Goal: Task Accomplishment & Management: Complete application form

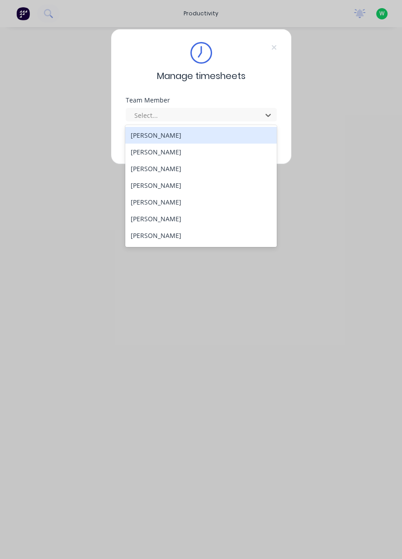
click at [158, 167] on div "[PERSON_NAME]" at bounding box center [200, 168] width 151 height 17
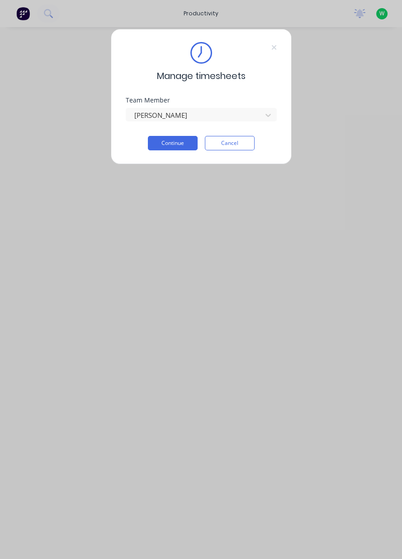
click at [174, 140] on button "Continue" at bounding box center [173, 143] width 50 height 14
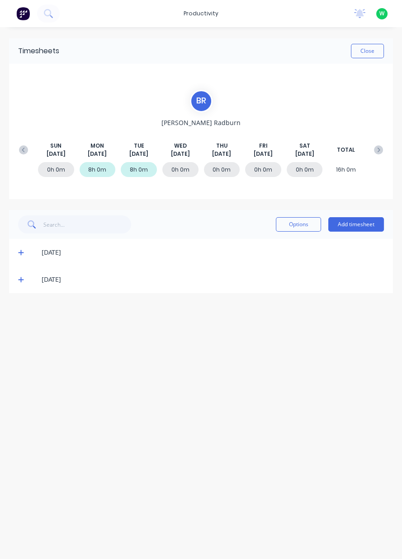
click at [365, 222] on button "Add timesheet" at bounding box center [356, 224] width 56 height 14
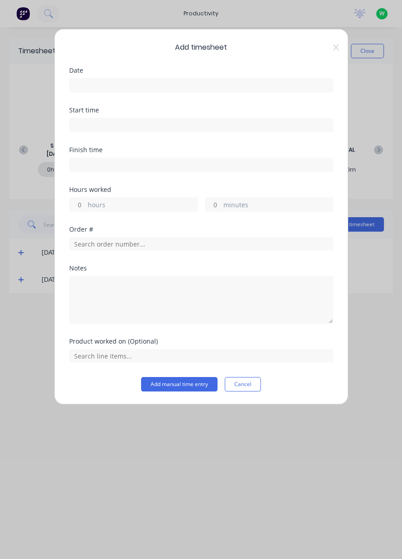
click at [113, 82] on input at bounding box center [201, 86] width 263 height 14
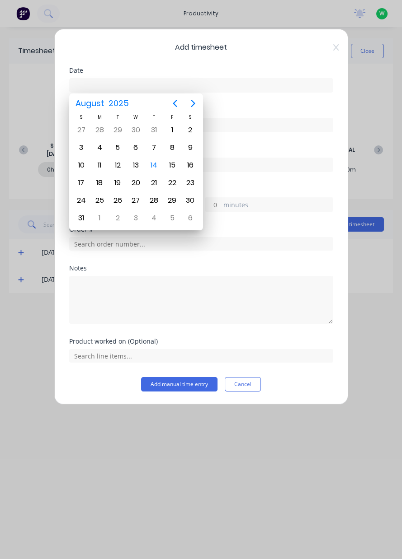
click at [139, 164] on div "13" at bounding box center [136, 166] width 14 height 14
type input "[DATE]"
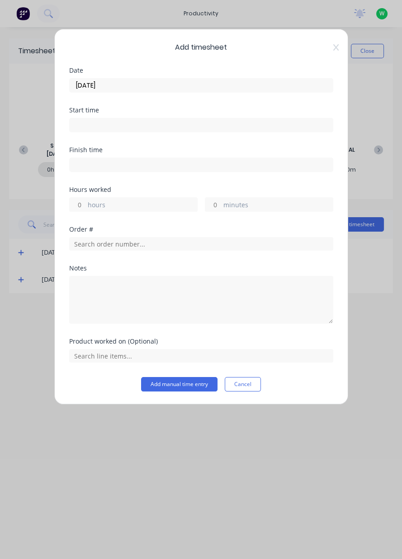
click at [80, 201] on input "hours" at bounding box center [78, 205] width 16 height 14
type input "1"
click at [105, 238] on input "text" at bounding box center [201, 244] width 264 height 14
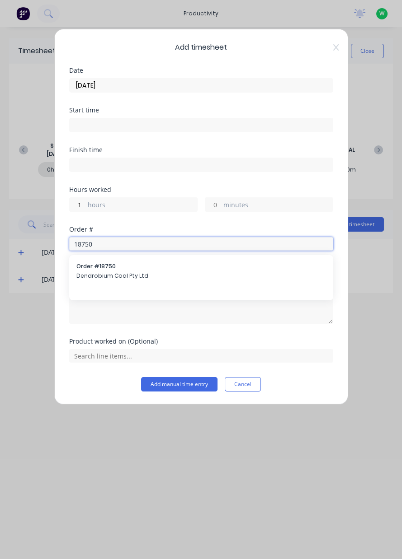
type input "18750"
click at [110, 273] on span "Dendrobium Coal Pty Ltd" at bounding box center [200, 276] width 249 height 8
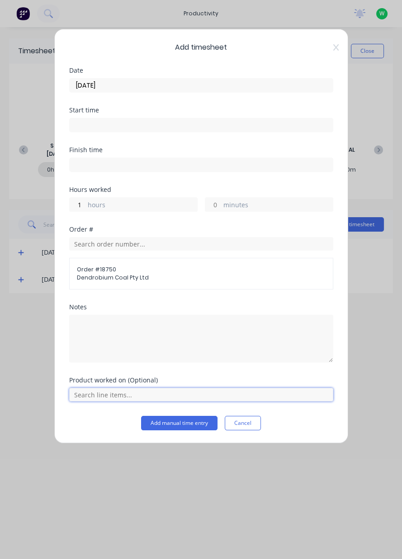
click at [112, 391] on input "text" at bounding box center [201, 395] width 264 height 14
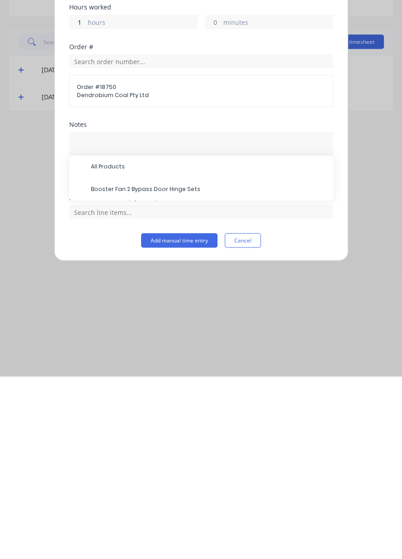
click at [143, 369] on span "Booster Fan 2 Bypass Door Hinge Sets" at bounding box center [208, 372] width 235 height 8
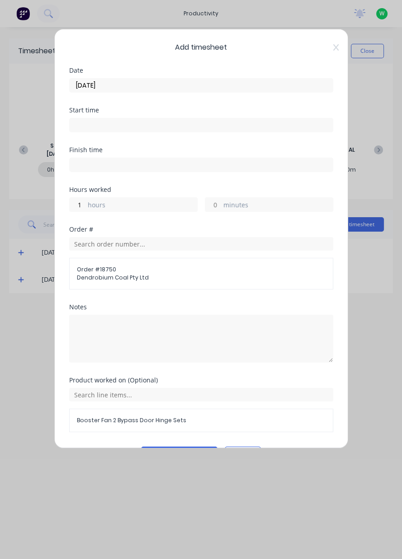
scroll to position [24, 0]
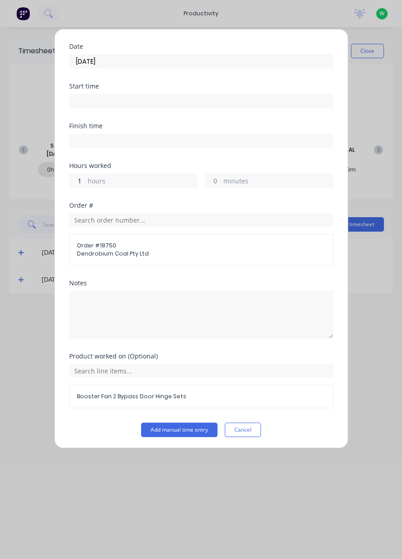
click at [184, 426] on button "Add manual time entry" at bounding box center [179, 430] width 76 height 14
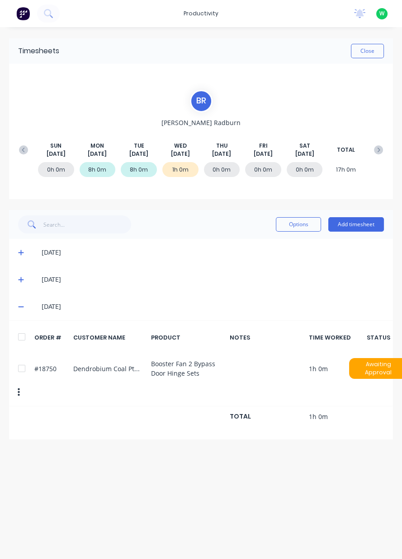
click at [360, 225] on button "Add timesheet" at bounding box center [356, 224] width 56 height 14
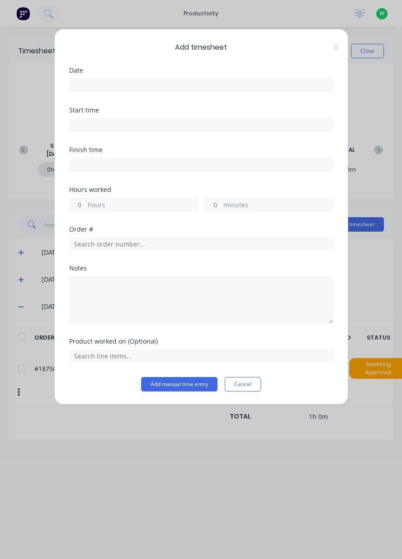
click at [93, 82] on input at bounding box center [201, 86] width 263 height 14
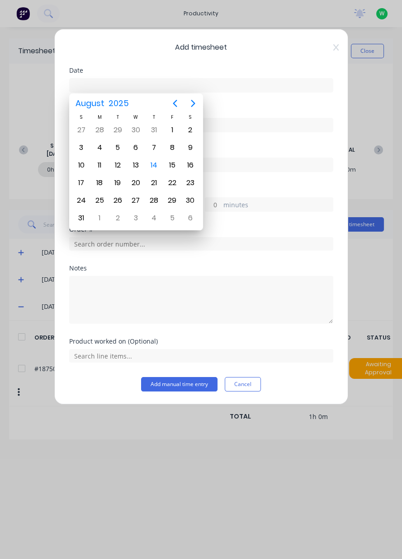
click at [138, 164] on div "13" at bounding box center [136, 166] width 14 height 14
type input "[DATE]"
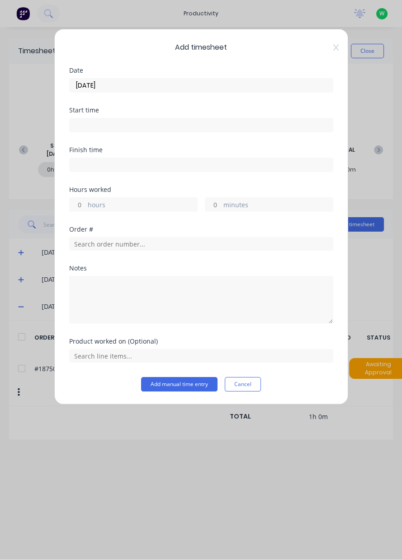
click at [219, 201] on input "minutes" at bounding box center [213, 205] width 16 height 14
type input "30"
click at [107, 241] on input "text" at bounding box center [201, 244] width 264 height 14
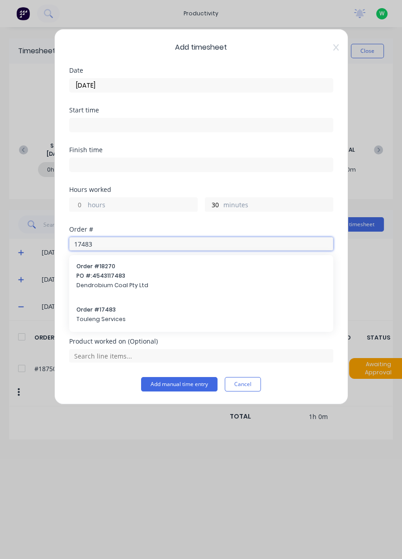
type input "17483"
click at [99, 310] on span "Order # 17483" at bounding box center [200, 310] width 249 height 8
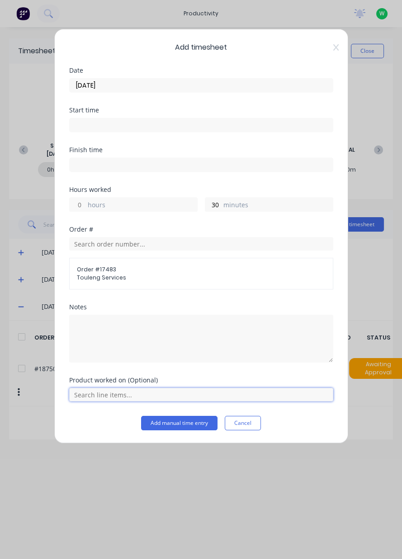
click at [104, 390] on input "text" at bounding box center [201, 395] width 264 height 14
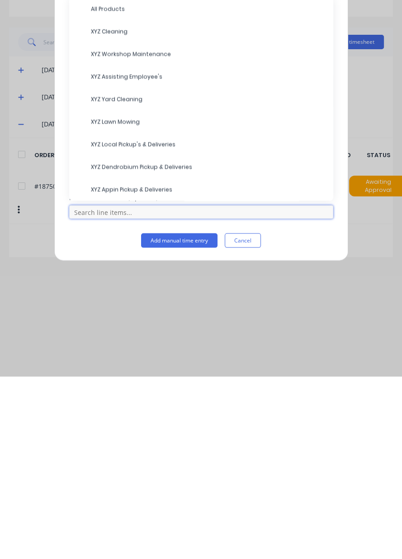
scroll to position [22, 0]
click at [144, 233] on span "XYZ Workshop Maintenance" at bounding box center [208, 237] width 235 height 8
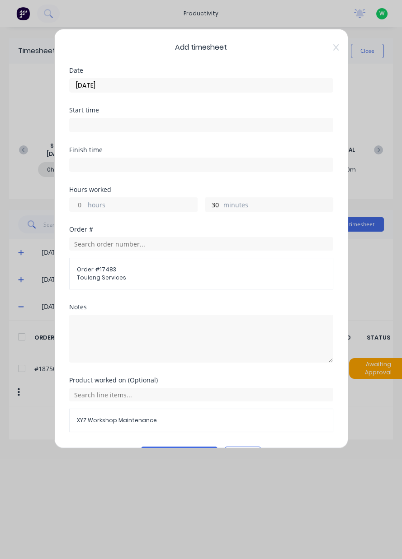
scroll to position [24, 0]
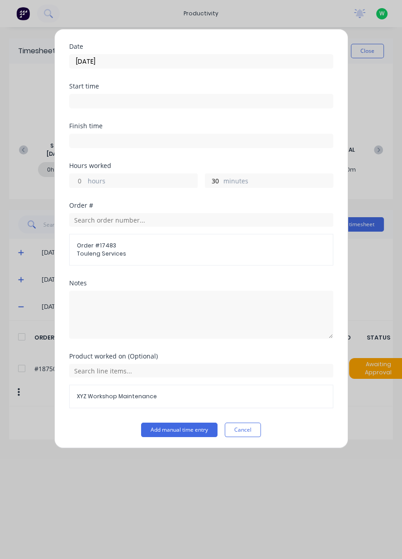
click at [181, 427] on button "Add manual time entry" at bounding box center [179, 430] width 76 height 14
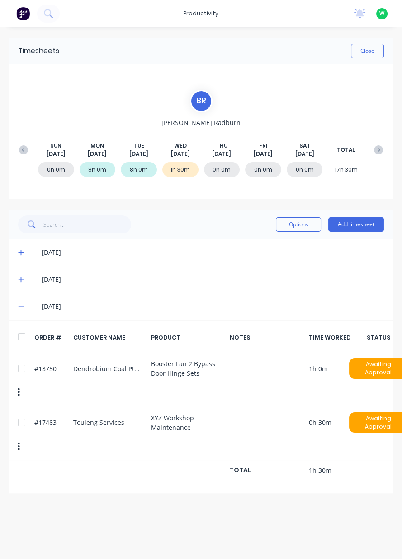
scroll to position [0, 0]
click at [360, 221] on button "Add timesheet" at bounding box center [356, 224] width 56 height 14
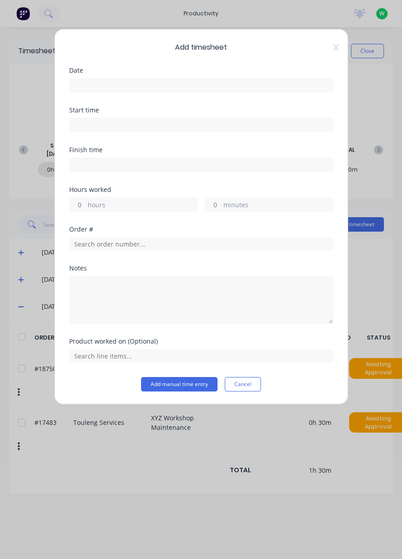
click at [108, 81] on input at bounding box center [201, 86] width 263 height 14
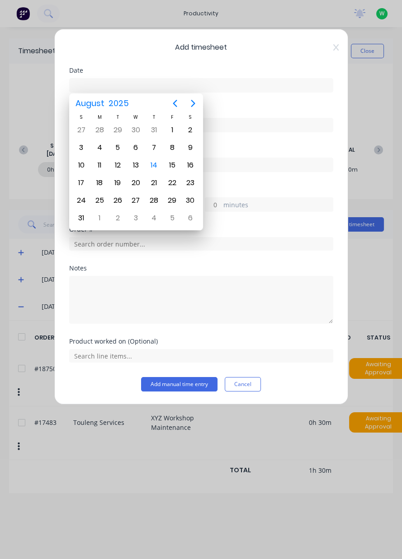
click at [137, 164] on div "13" at bounding box center [136, 166] width 14 height 14
type input "[DATE]"
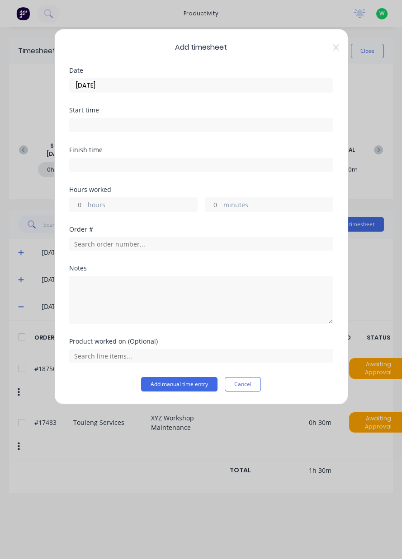
click at [80, 202] on input "hours" at bounding box center [78, 205] width 16 height 14
type input "6"
click at [215, 202] on input "minutes" at bounding box center [213, 205] width 16 height 14
type input "30"
click at [122, 240] on input "text" at bounding box center [201, 244] width 264 height 14
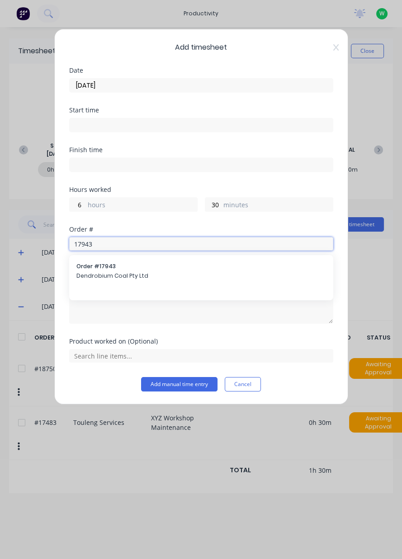
type input "17943"
click at [113, 273] on span "Dendrobium Coal Pty Ltd" at bounding box center [200, 276] width 249 height 8
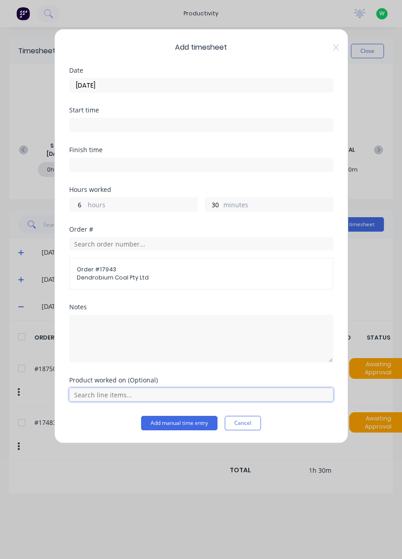
click at [116, 392] on input "text" at bounding box center [201, 395] width 264 height 14
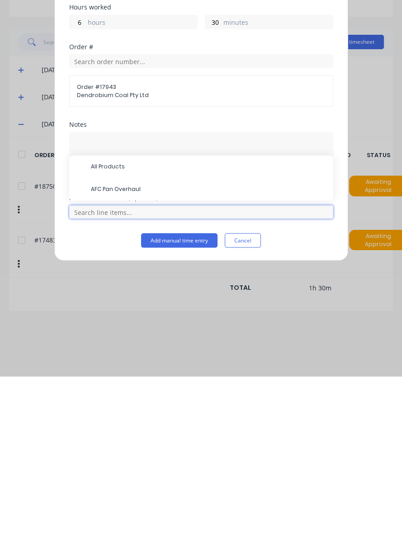
scroll to position [22, 0]
click at [121, 368] on span "AFC Pan Overhaul" at bounding box center [208, 372] width 235 height 8
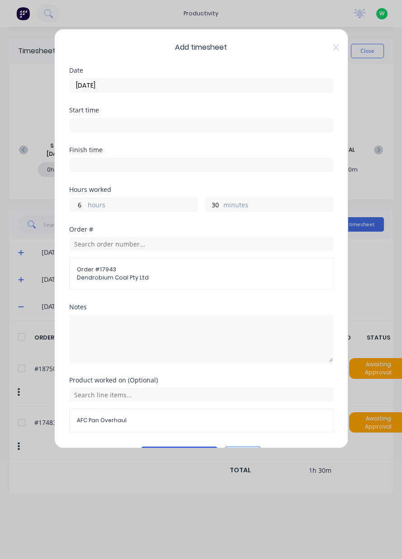
scroll to position [24, 0]
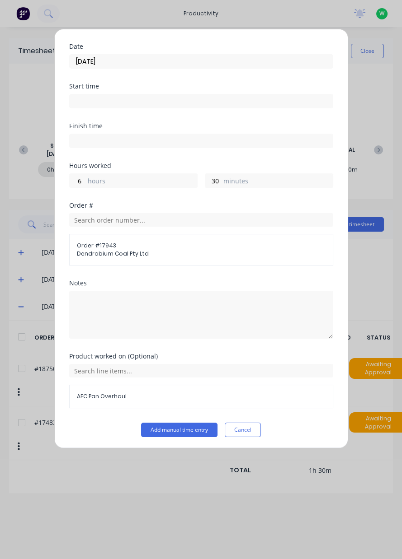
click at [182, 428] on button "Add manual time entry" at bounding box center [179, 430] width 76 height 14
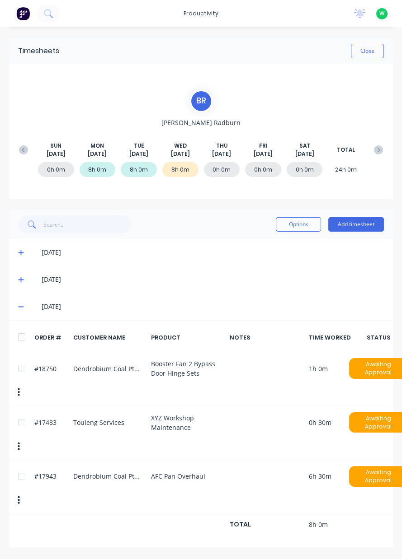
scroll to position [0, 0]
